Goal: Check status: Check status

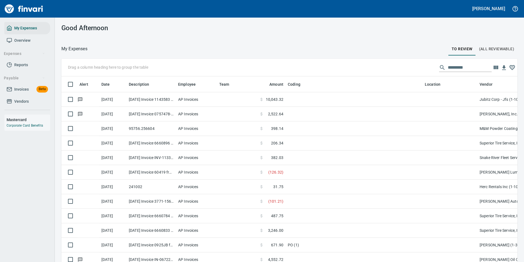
scroll to position [193, 444]
click at [453, 66] on input "text" at bounding box center [470, 67] width 44 height 9
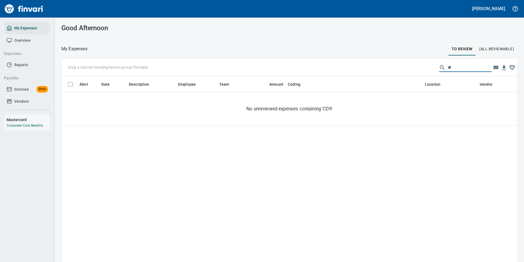
type input "*"
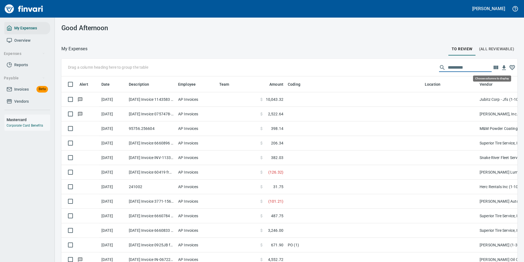
click at [494, 67] on icon "button" at bounding box center [496, 68] width 5 height 4
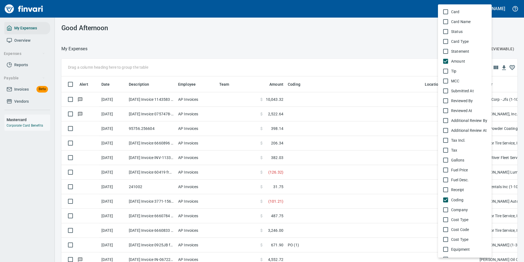
scroll to position [0, 0]
click at [457, 21] on span "AP Ref" at bounding box center [469, 21] width 36 height 5
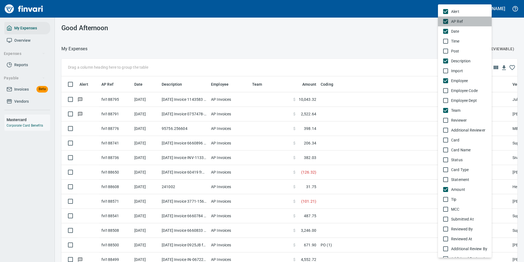
click at [450, 22] on div "AP Ref" at bounding box center [468, 21] width 38 height 5
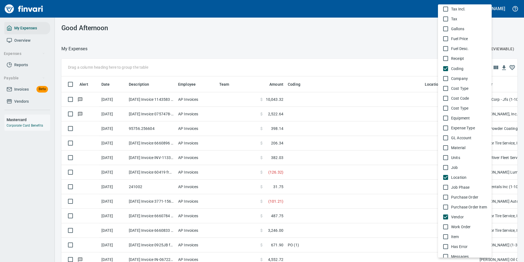
scroll to position [265, 0]
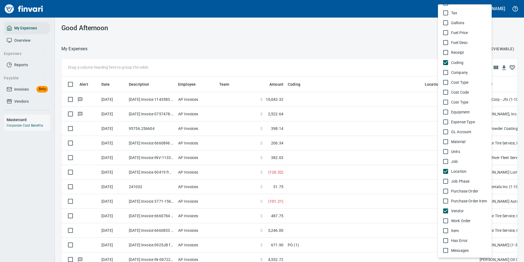
click at [284, 33] on div at bounding box center [262, 131] width 524 height 262
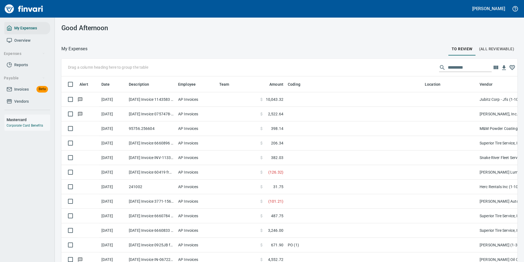
click at [448, 65] on input "text" at bounding box center [470, 67] width 44 height 9
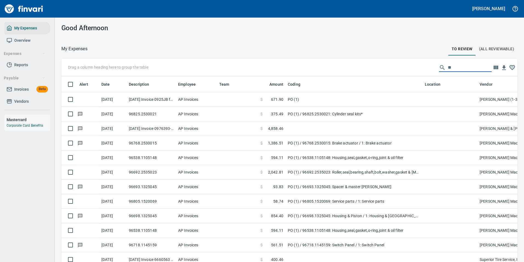
type input "*"
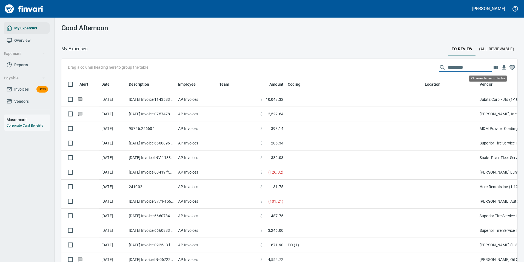
scroll to position [193, 444]
click at [494, 68] on icon "button" at bounding box center [496, 68] width 5 height 4
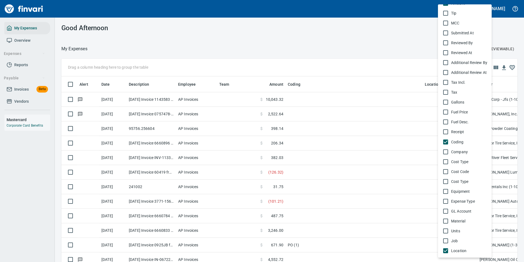
scroll to position [219, 0]
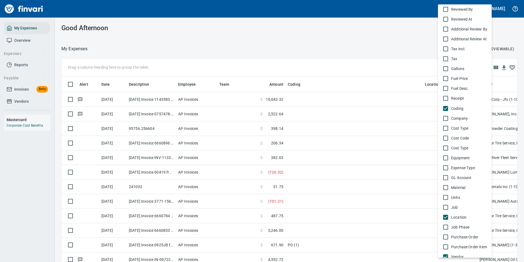
click at [383, 49] on div at bounding box center [262, 131] width 524 height 262
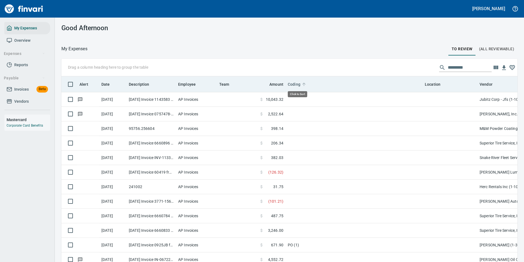
click at [302, 85] on icon at bounding box center [304, 84] width 5 height 5
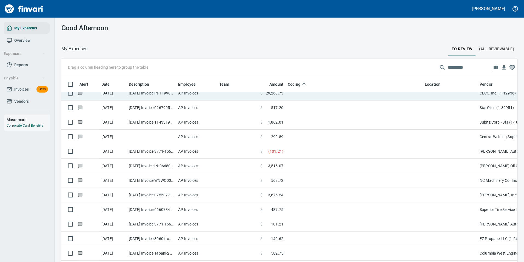
scroll to position [0, 0]
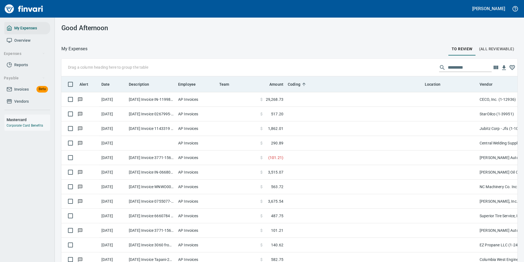
click at [304, 83] on icon at bounding box center [303, 84] width 3 height 3
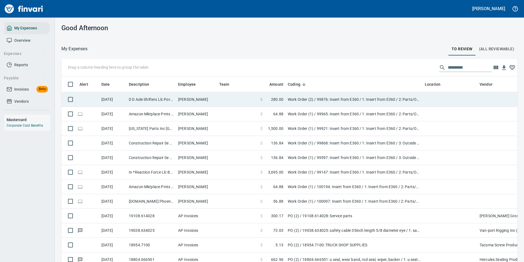
scroll to position [193, 444]
click at [309, 98] on td "Work Order (2) / 99876: Insert from E360 / 1: Insert from E360 / 2: Parts/Other" at bounding box center [354, 99] width 137 height 15
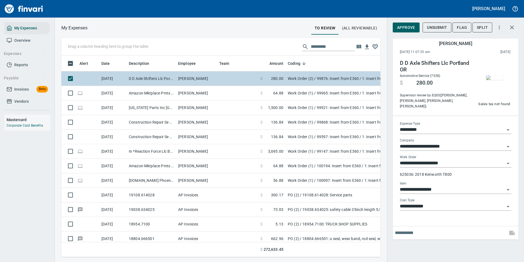
scroll to position [193, 311]
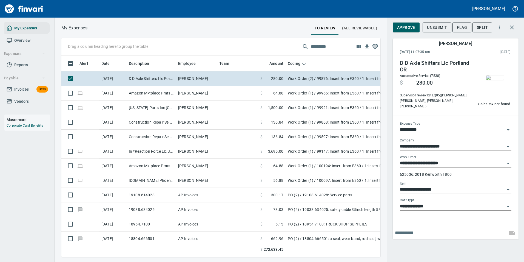
click at [494, 75] on img "button" at bounding box center [495, 77] width 18 height 4
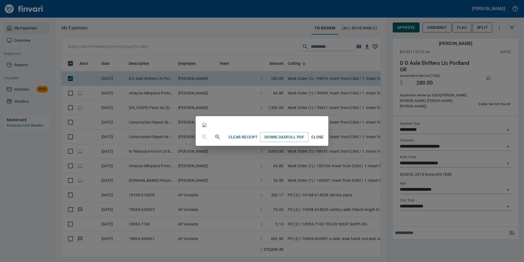
scroll to position [0, 0]
click at [515, 27] on div "Clear Receipt Download Full PDF Close" at bounding box center [262, 131] width 524 height 262
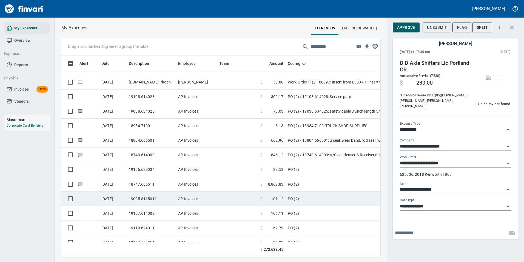
scroll to position [82, 0]
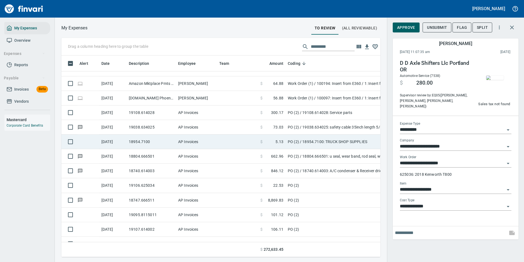
click at [321, 140] on td "PO (2) / 18954.7100: TRUCK SHOP SUPPLIES" at bounding box center [354, 141] width 137 height 15
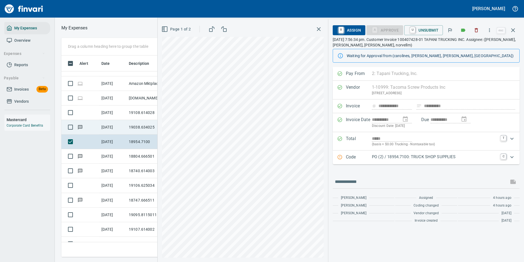
click at [145, 122] on td "19038.634025" at bounding box center [151, 127] width 49 height 15
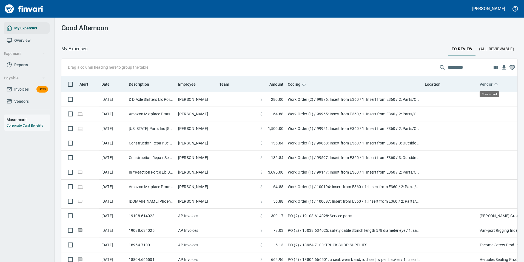
click at [495, 83] on icon at bounding box center [496, 84] width 3 height 3
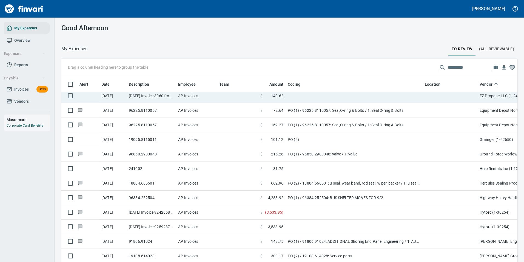
scroll to position [548, 0]
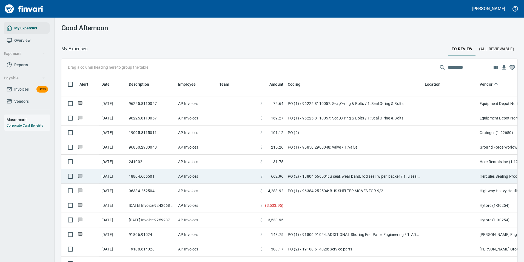
click at [312, 175] on td "PO (2) / 18804.666501: u seal, wear band, rod seal, wiper, backer / 1: u seal, …" at bounding box center [354, 176] width 137 height 15
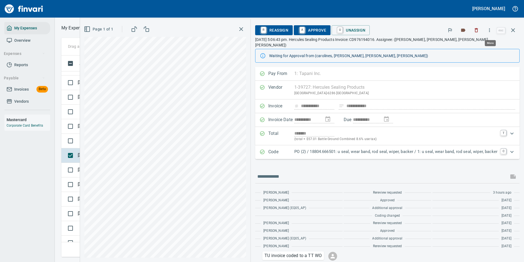
scroll to position [193, 311]
click at [488, 30] on icon "button" at bounding box center [489, 29] width 5 height 5
click at [459, 44] on icon at bounding box center [457, 46] width 7 height 7
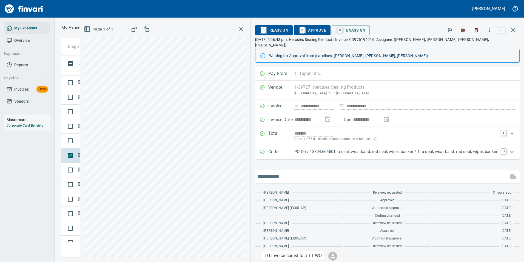
click at [279, 180] on input "text" at bounding box center [381, 176] width 249 height 9
type input "**********"
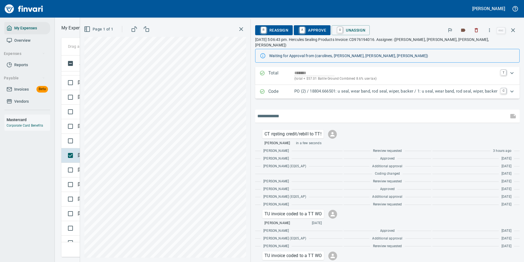
scroll to position [0, 0]
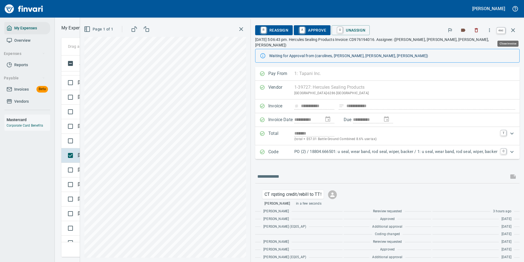
click at [514, 27] on icon "button" at bounding box center [513, 30] width 7 height 7
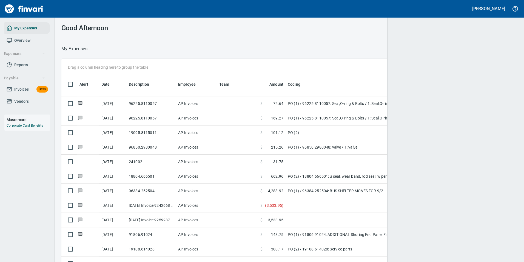
scroll to position [1, 1]
